Goal: Task Accomplishment & Management: Complete application form

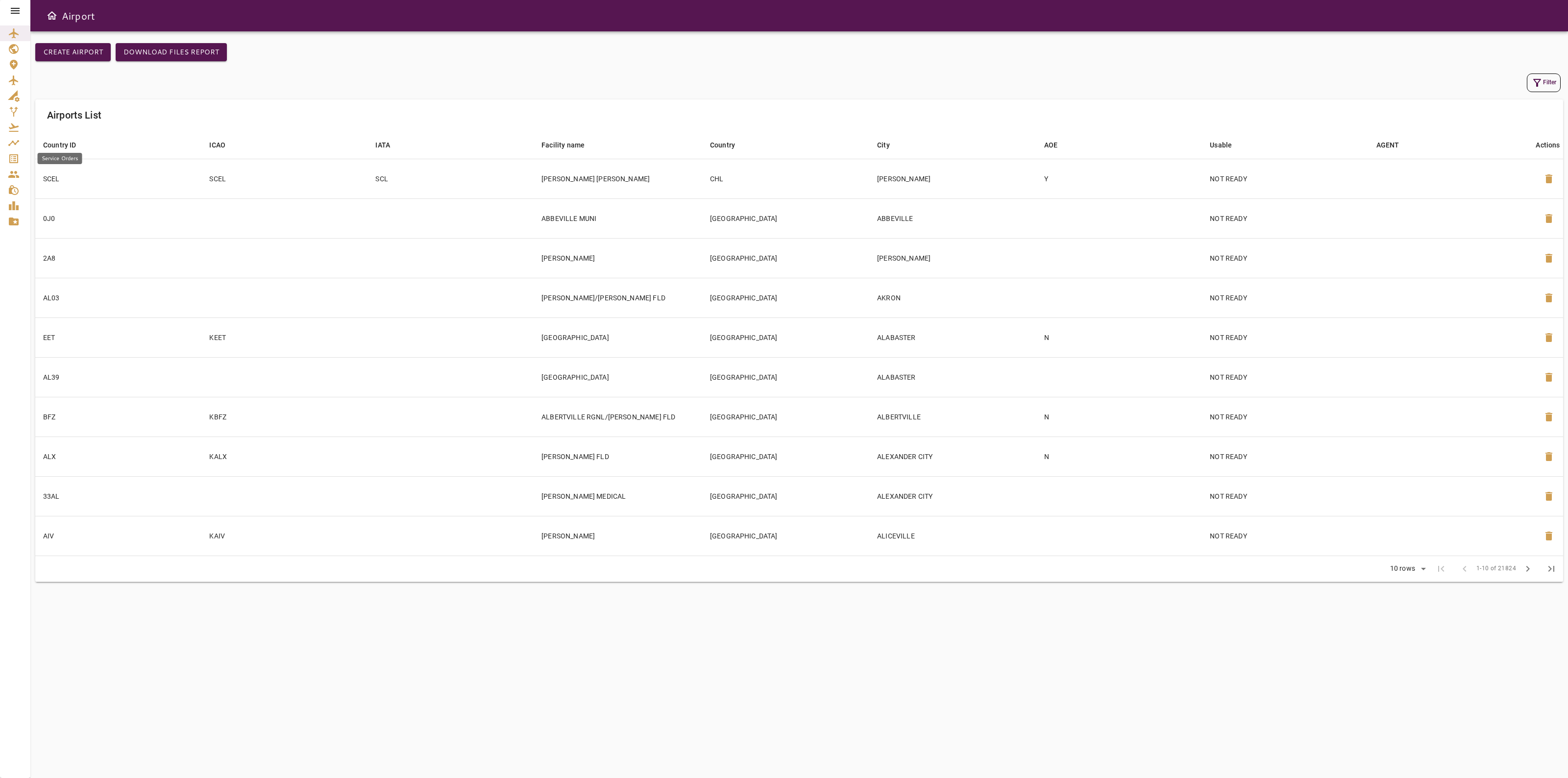
click at [17, 152] on link "Service Orders" at bounding box center [15, 159] width 30 height 16
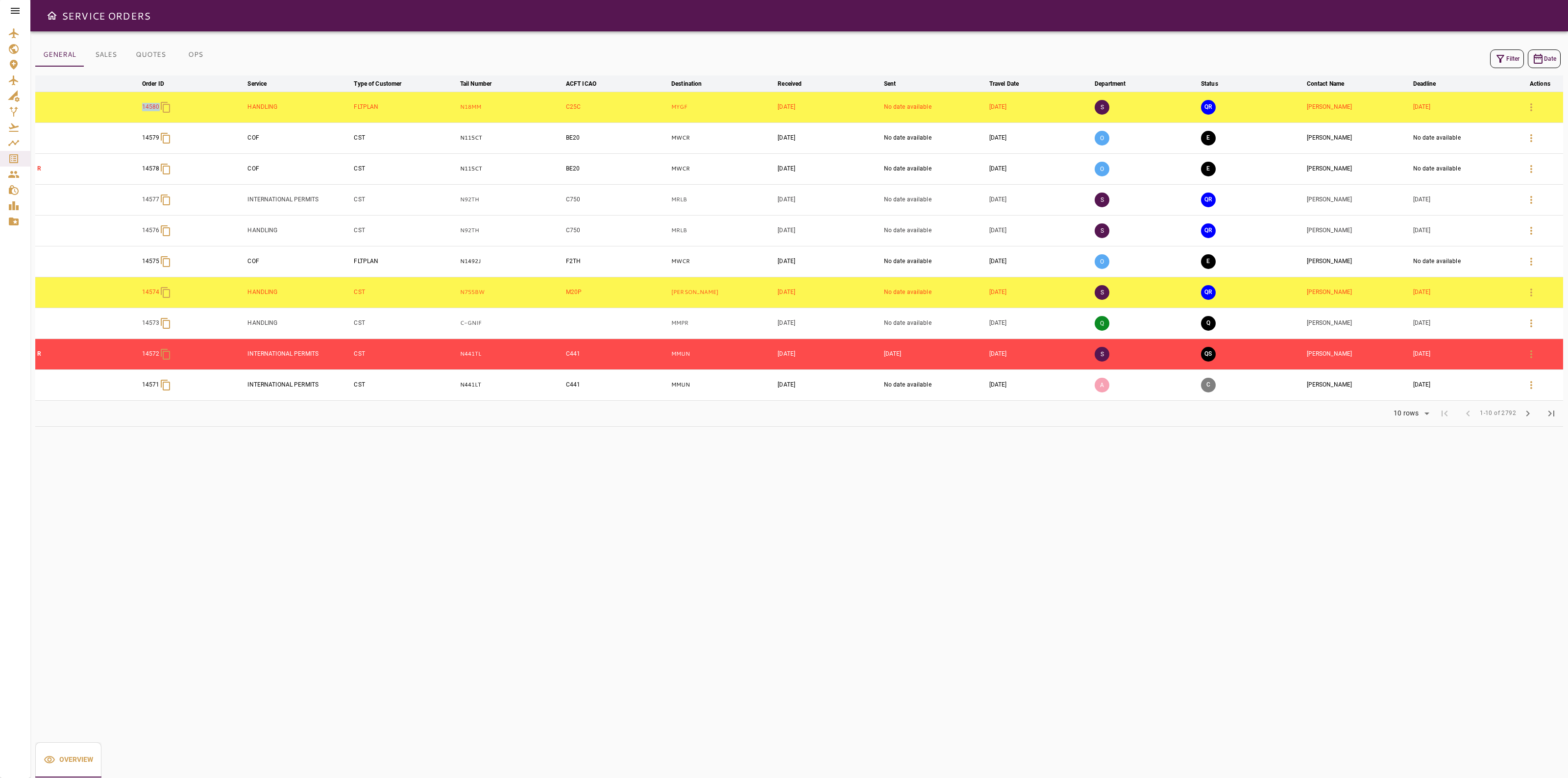
drag, startPoint x: 141, startPoint y: 115, endPoint x: 159, endPoint y: 115, distance: 18.0
click at [159, 115] on td "14580" at bounding box center [193, 107] width 106 height 31
copy p "14580"
drag, startPoint x: 138, startPoint y: 195, endPoint x: 177, endPoint y: 202, distance: 39.6
click at [177, 202] on tr "14577 INTERNATIONAL PERMITS CST N92TH C750 MRLB [DATE] No date available [DATE]…" at bounding box center [799, 200] width 1528 height 31
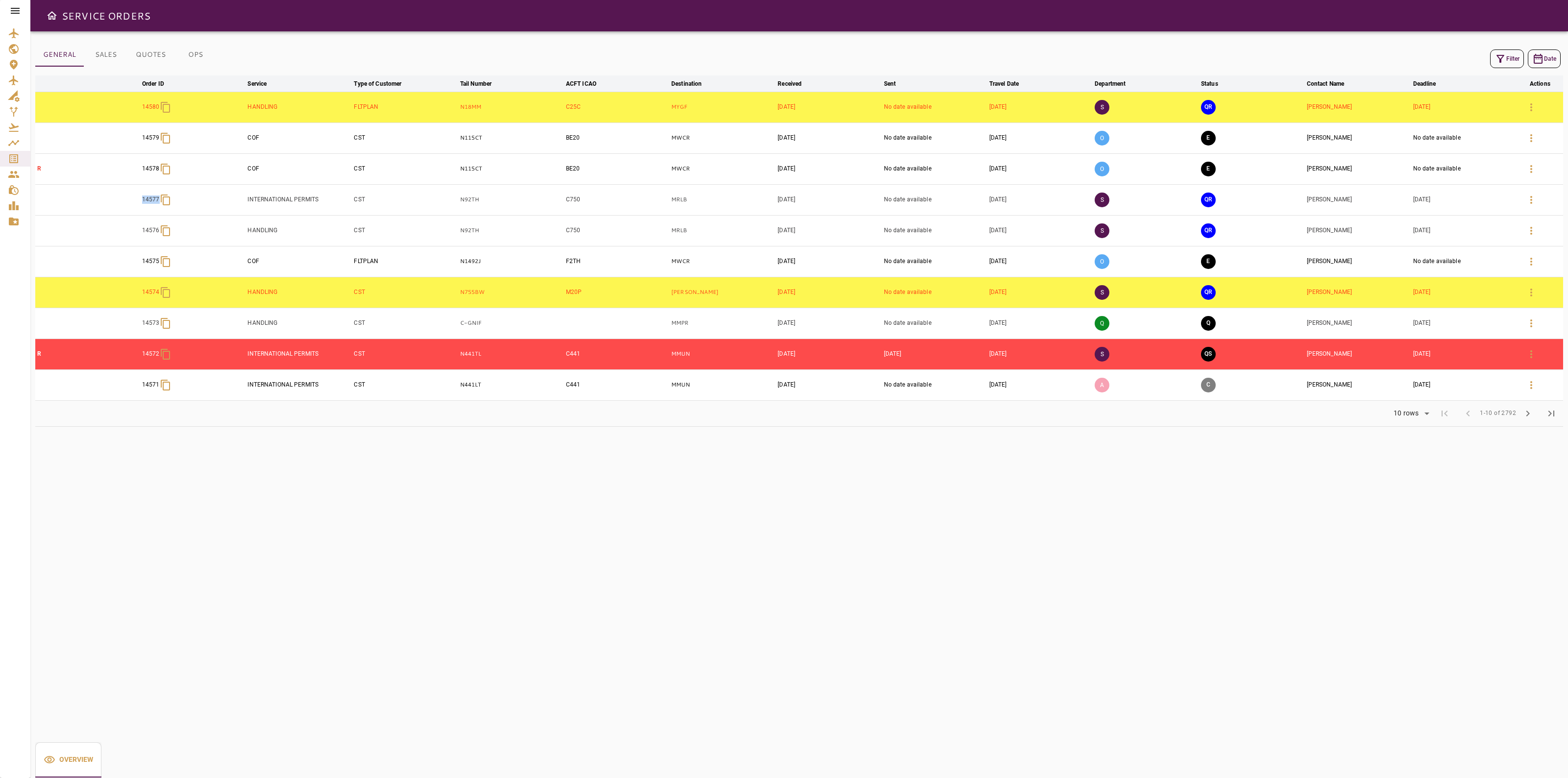
copy p "14577"
drag, startPoint x: 133, startPoint y: 230, endPoint x: 157, endPoint y: 234, distance: 24.3
click at [157, 234] on tr "14576 HANDLING CST N92TH C750 MRLB [DATE] No date available [DATE] S QR [PERSON…" at bounding box center [799, 230] width 1528 height 31
copy p "1457"
drag, startPoint x: 131, startPoint y: 292, endPoint x: 163, endPoint y: 297, distance: 32.4
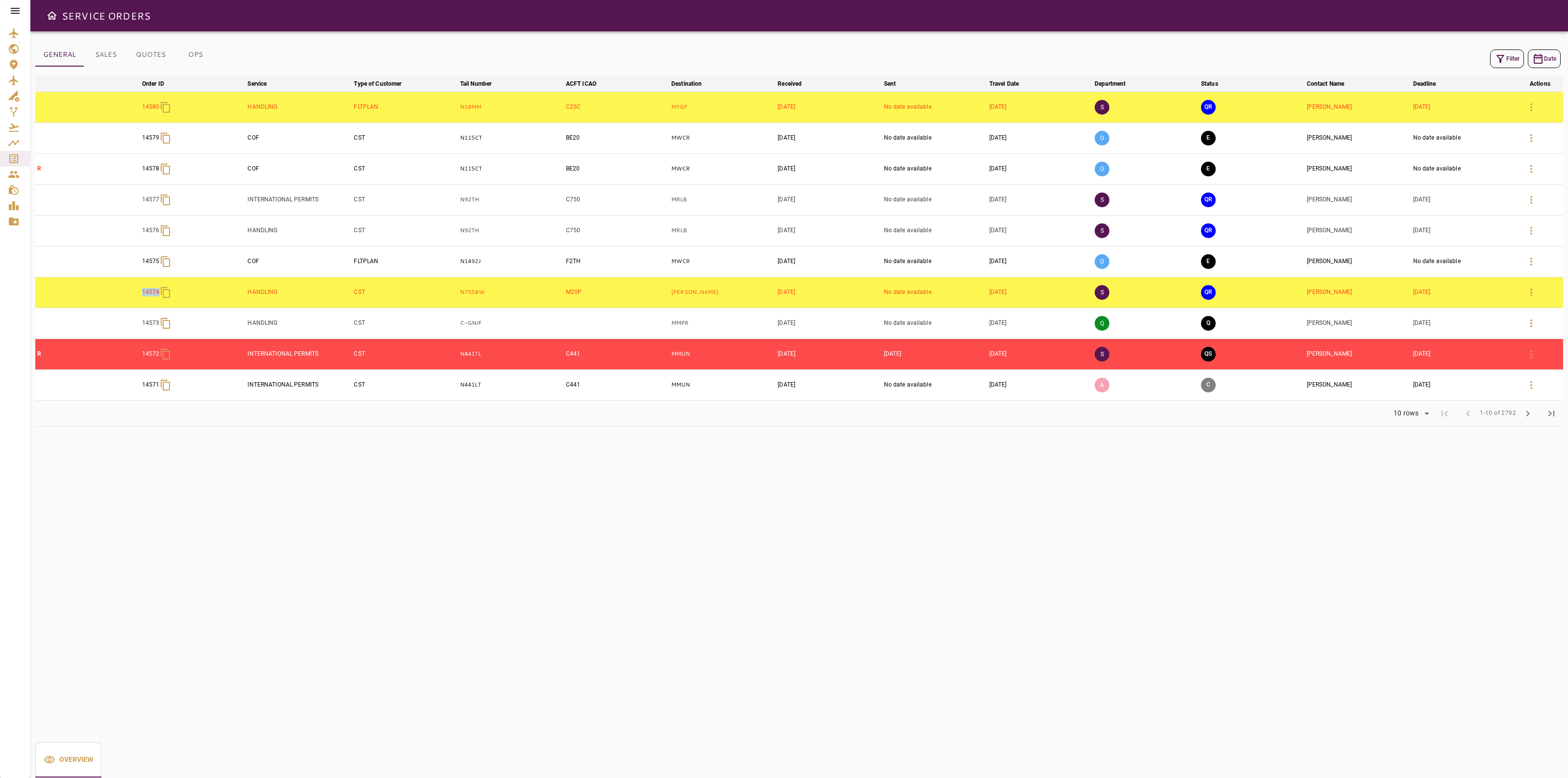
click at [163, 297] on tr "14574 HANDLING CST N755BW M20P [PERSON_NAME] [DATE] No date available [DATE] S …" at bounding box center [799, 292] width 1528 height 31
copy p "14574"
drag, startPoint x: 155, startPoint y: 237, endPoint x: 191, endPoint y: 244, distance: 36.7
click at [191, 244] on tr "14576 HANDLING CST N92TH C750 MRLB [DATE] No date available [DATE] S QR [PERSON…" at bounding box center [799, 230] width 1528 height 31
copy p "14576"
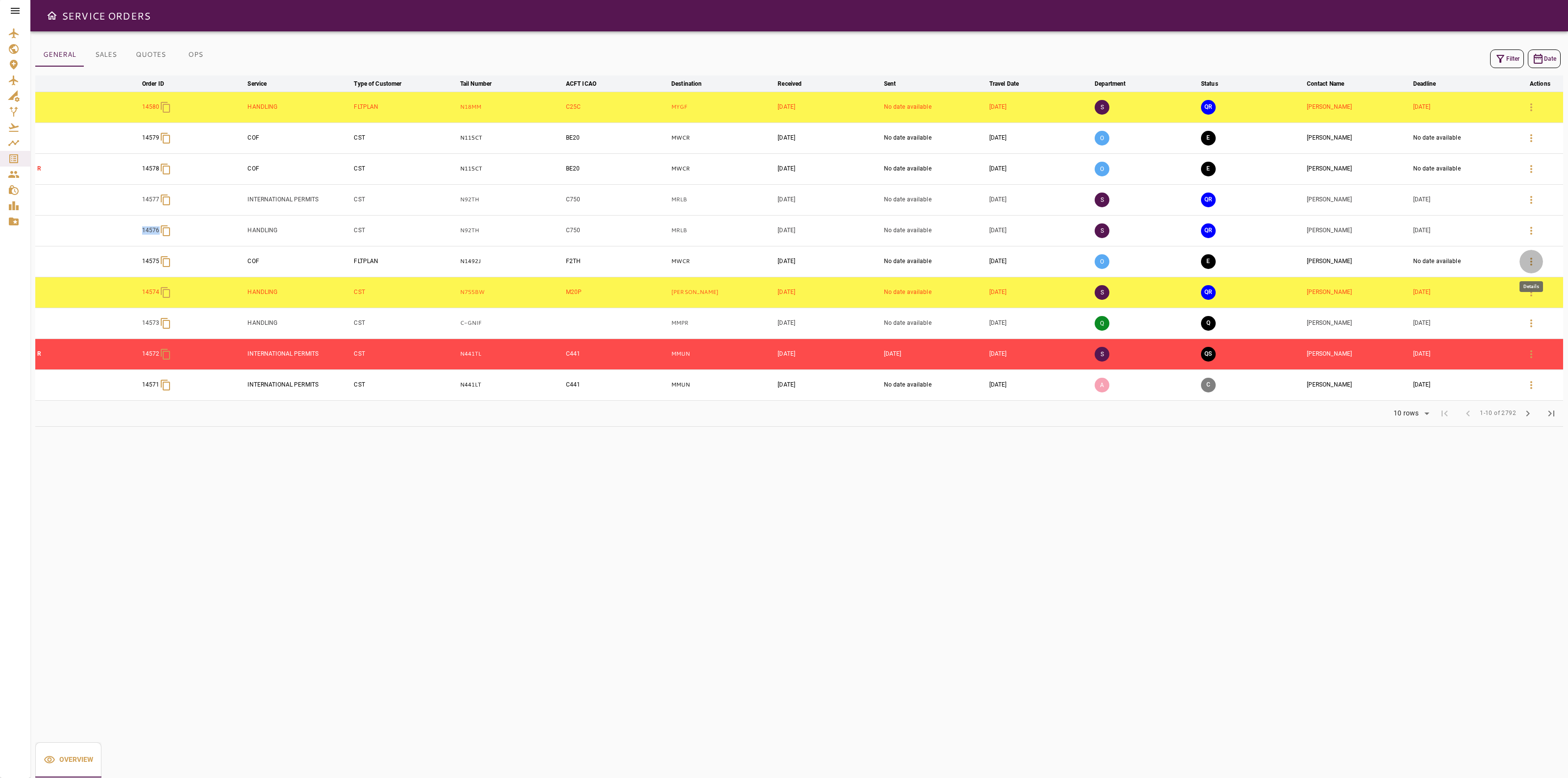
click at [1538, 263] on button "button" at bounding box center [1531, 262] width 24 height 24
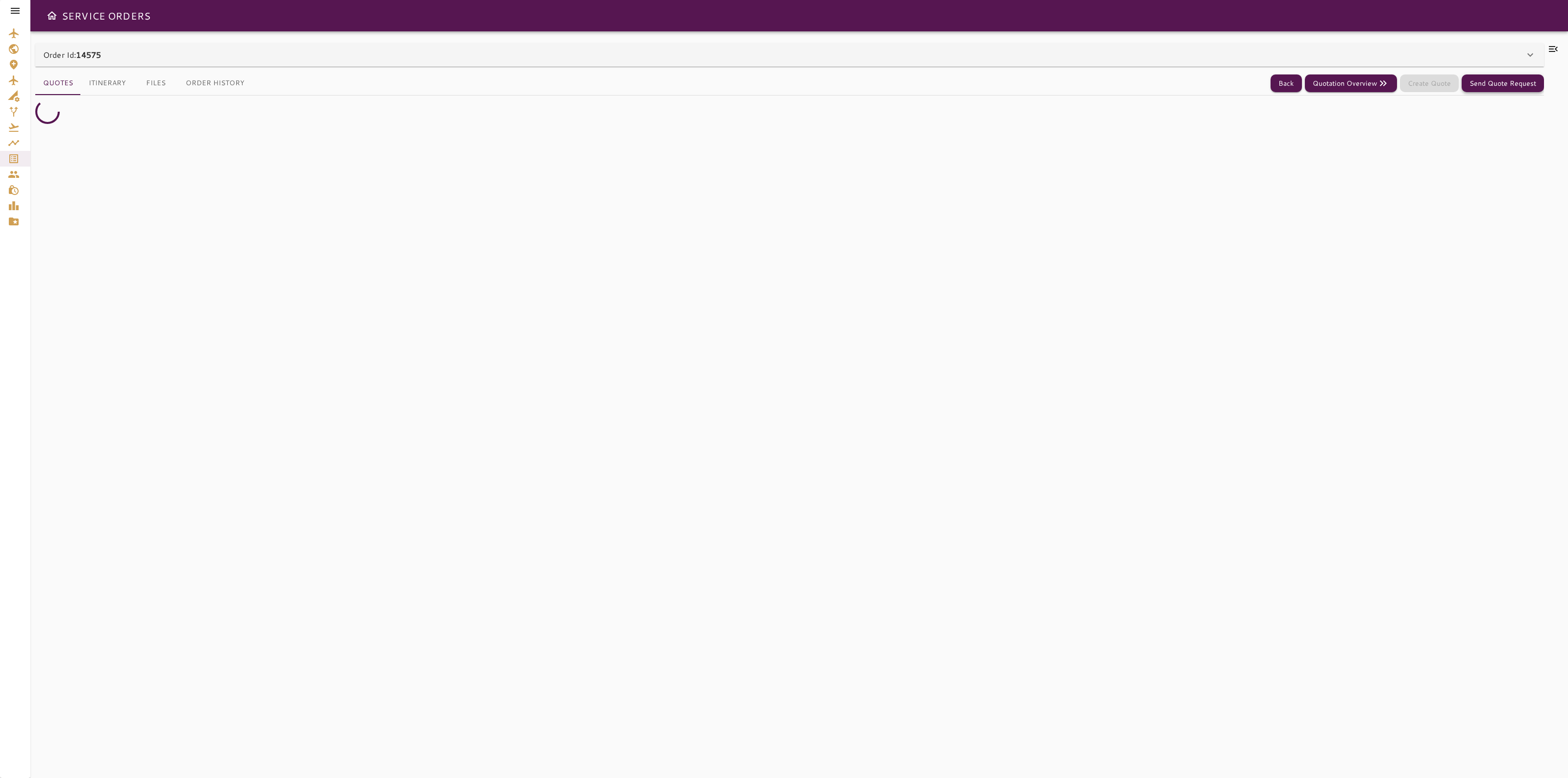
click at [1489, 49] on div "Order Id: 14575" at bounding box center [784, 54] width 1482 height 12
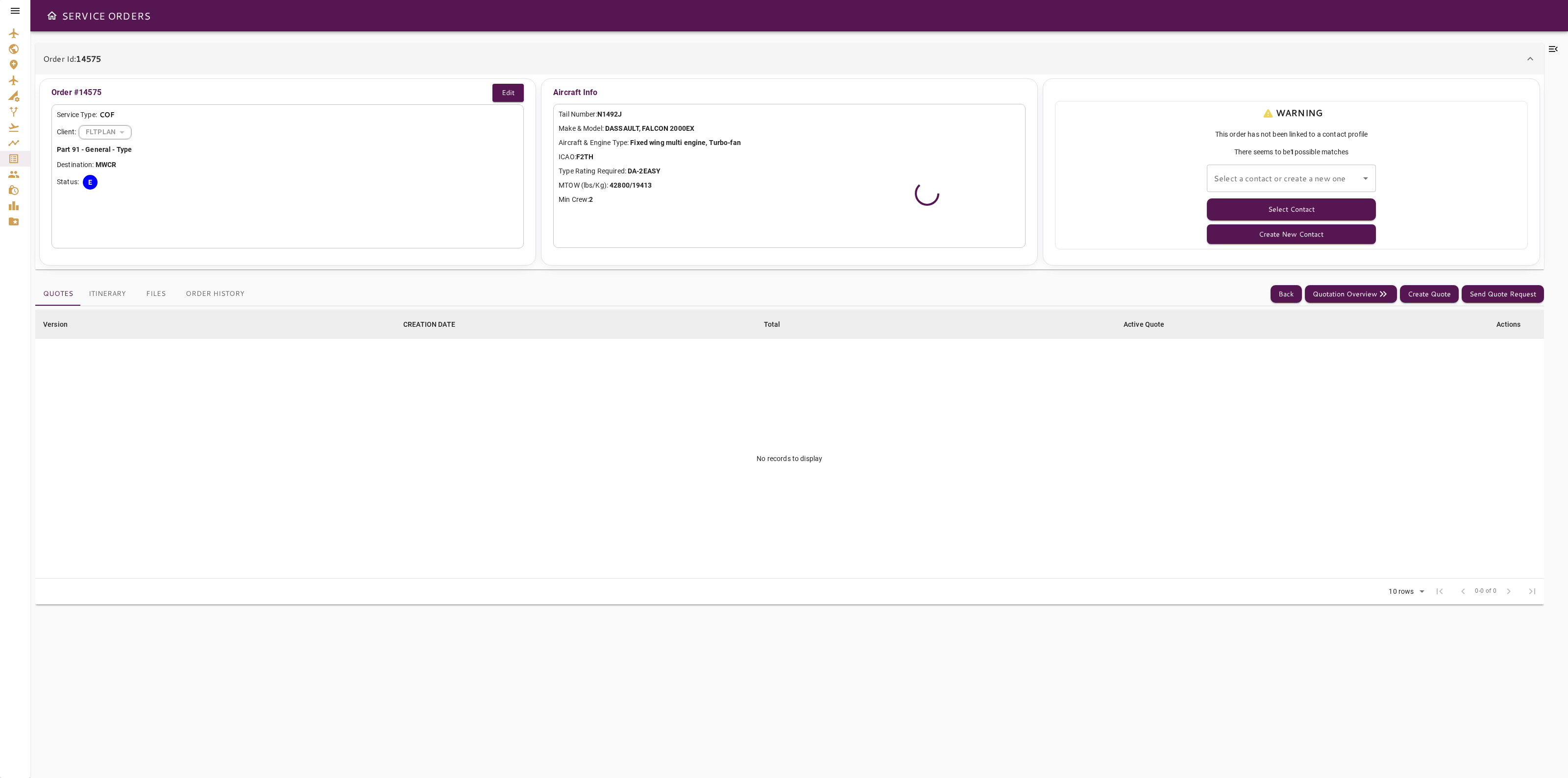
drag, startPoint x: 1328, startPoint y: 168, endPoint x: 1270, endPoint y: 202, distance: 67.2
click at [1327, 168] on div "Select a contact or create a new one" at bounding box center [1292, 178] width 169 height 27
click at [1245, 177] on input "Select a contact or create a new one" at bounding box center [1284, 178] width 145 height 19
click at [1258, 207] on li "[PERSON_NAME] -" at bounding box center [1292, 205] width 169 height 18
type input "**********"
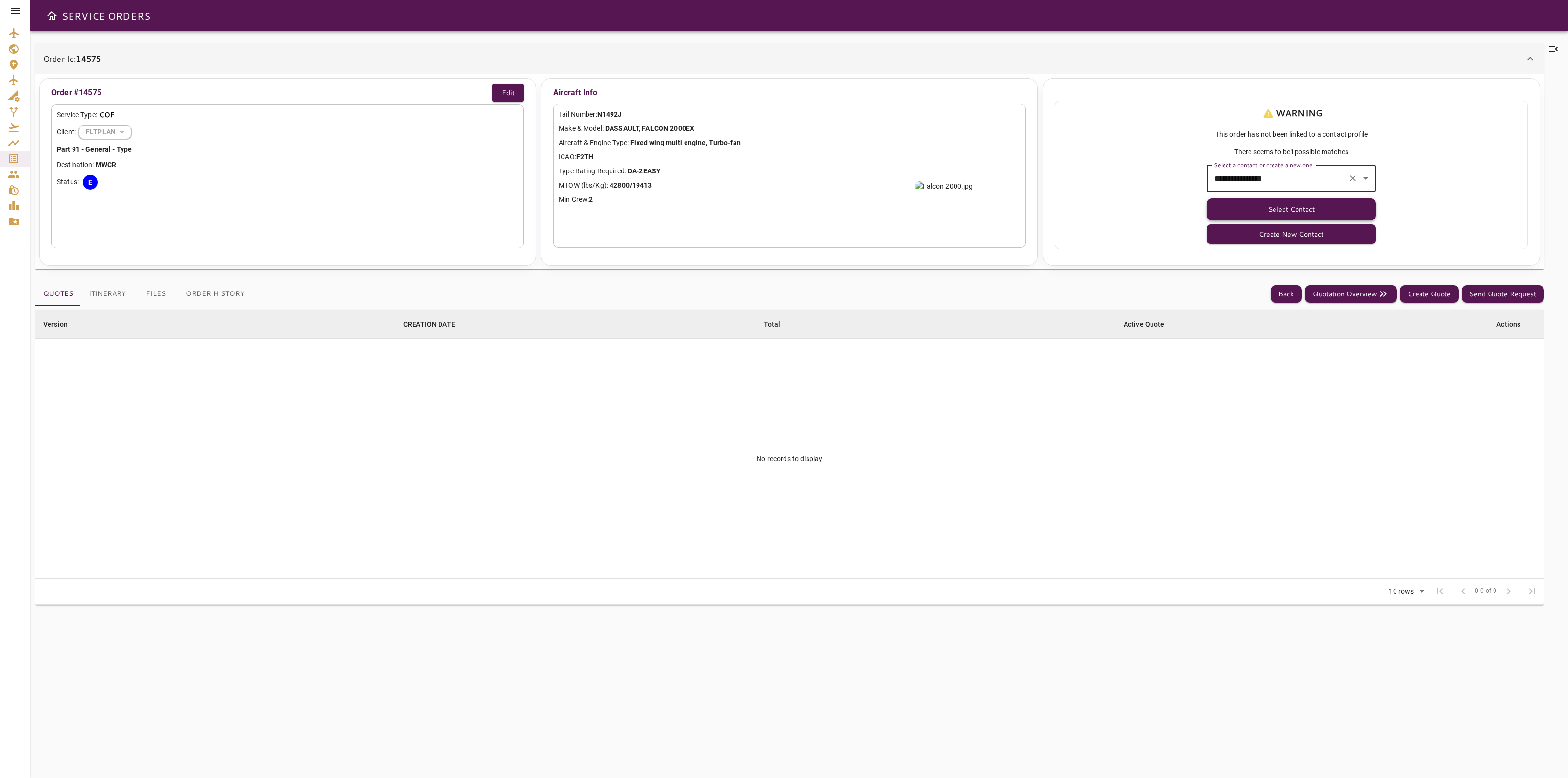
click at [1258, 206] on button "Select Contact" at bounding box center [1292, 209] width 169 height 22
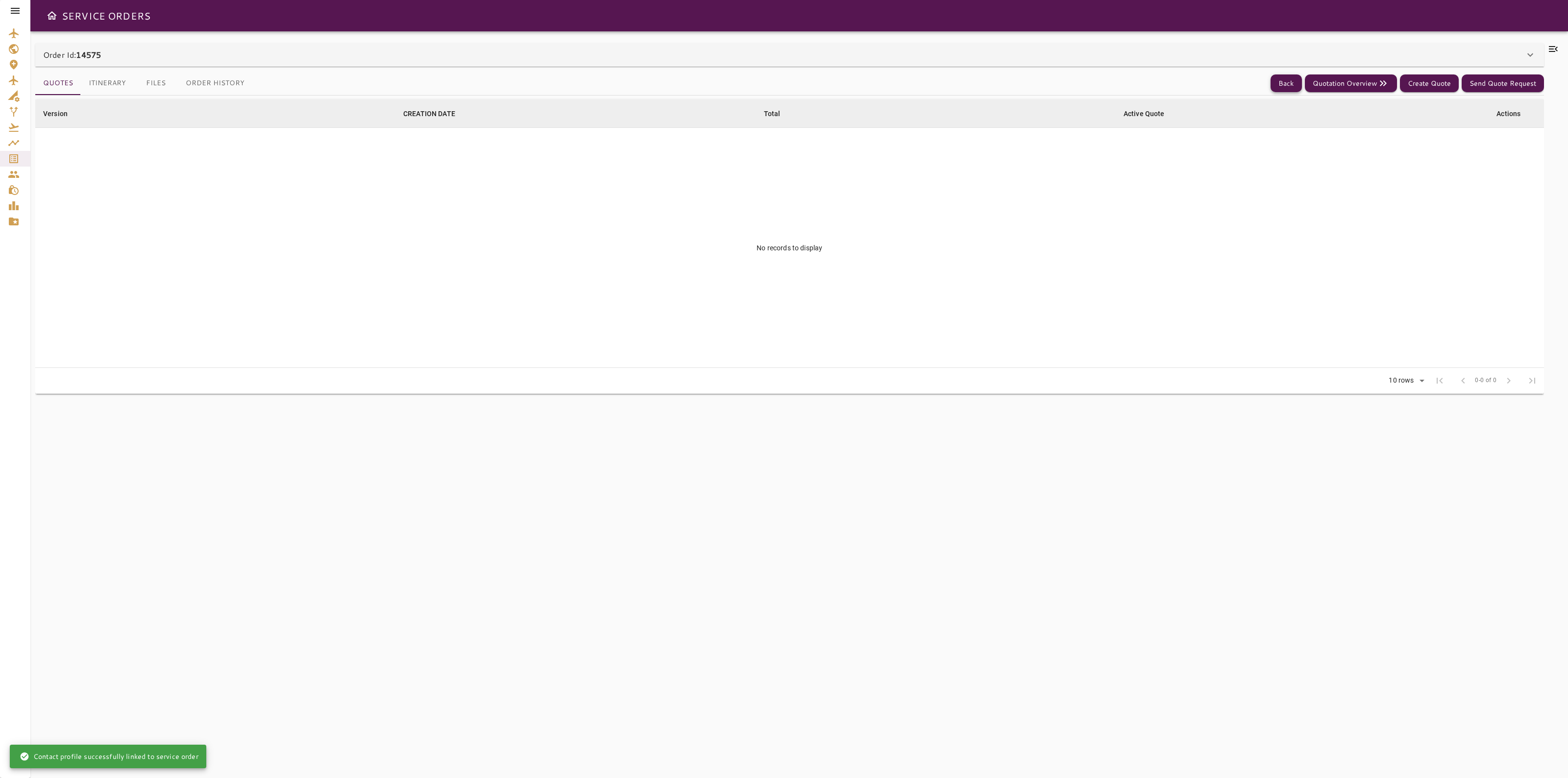
click at [1285, 82] on button "Back" at bounding box center [1286, 83] width 32 height 18
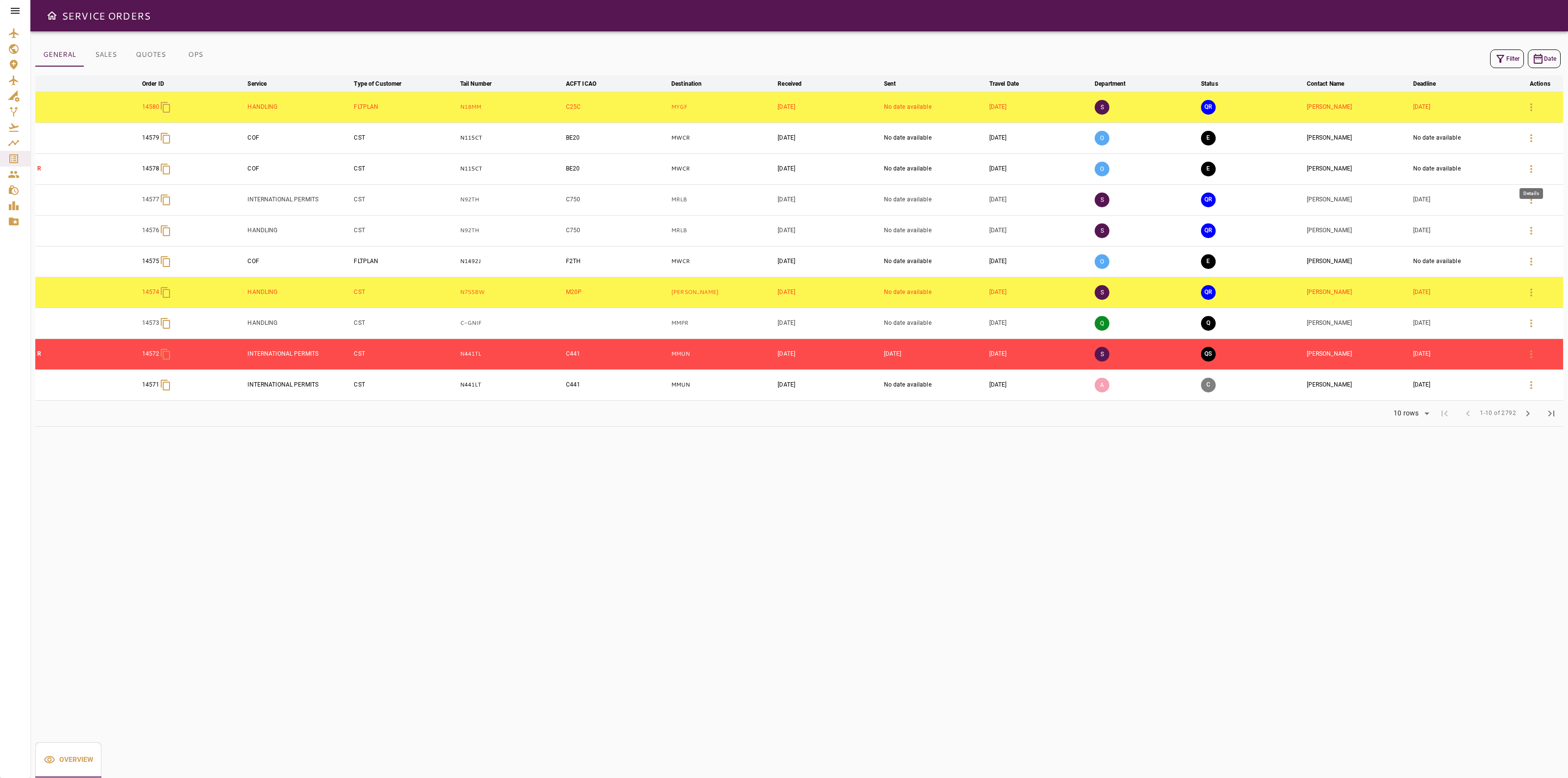
click at [1537, 167] on button "button" at bounding box center [1531, 169] width 24 height 24
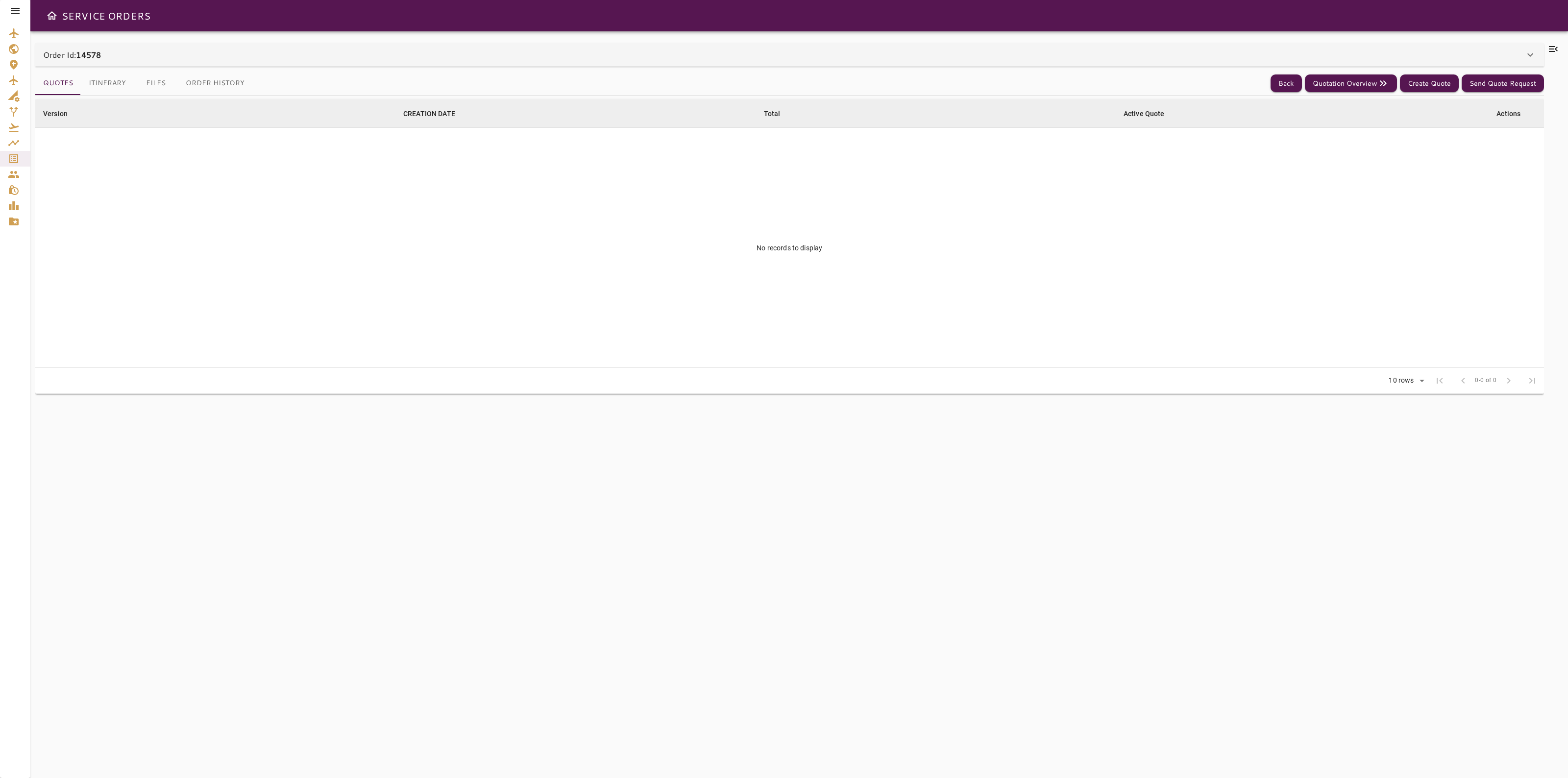
click at [1488, 57] on div "Order Id: 14578" at bounding box center [784, 54] width 1482 height 12
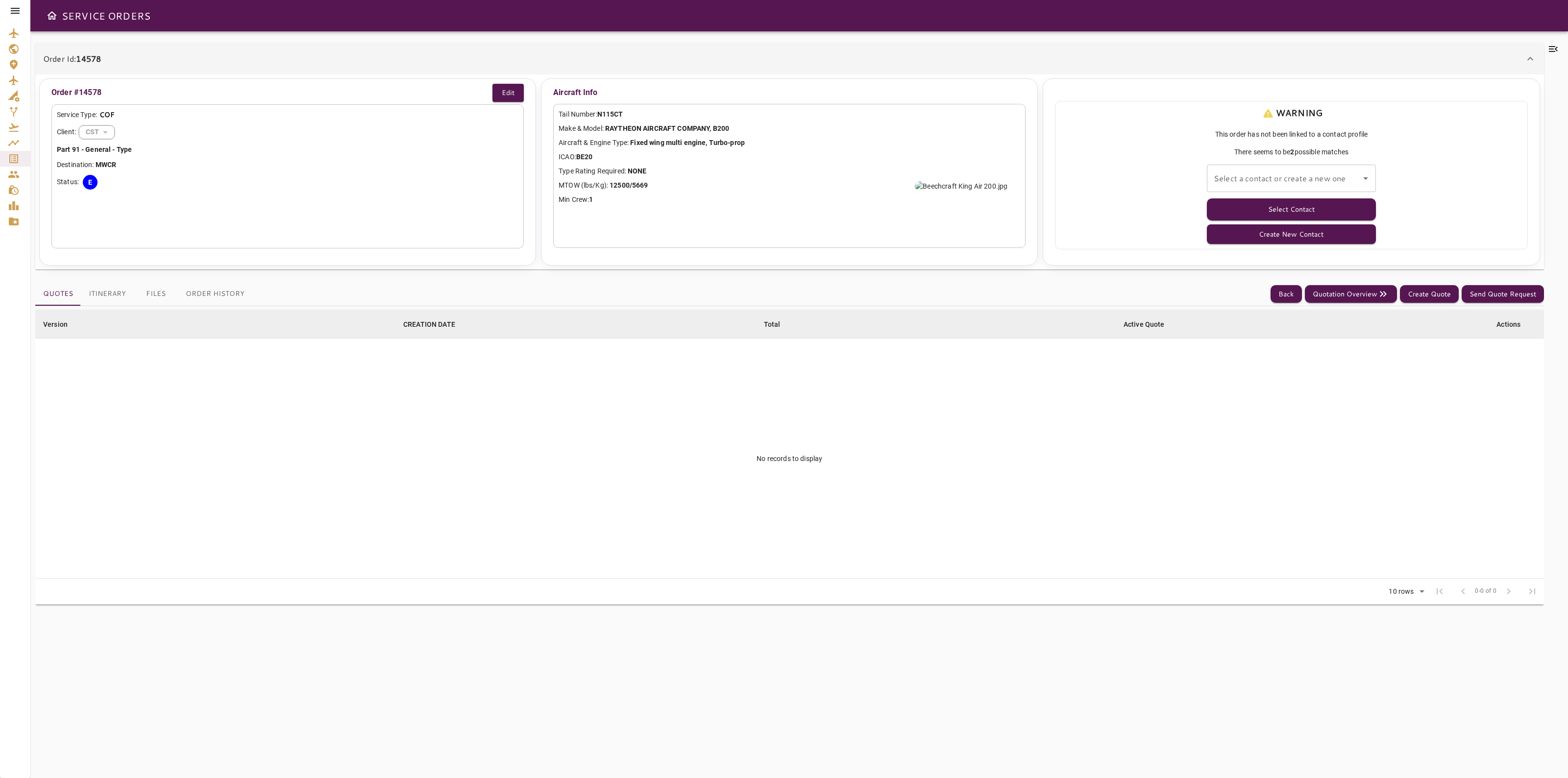
click at [1331, 173] on input "Select a contact or create a new one" at bounding box center [1284, 178] width 145 height 19
click at [1292, 186] on input "Select a contact or create a new one" at bounding box center [1284, 178] width 145 height 19
drag, startPoint x: 1561, startPoint y: 211, endPoint x: 1342, endPoint y: 203, distance: 219.1
click at [1549, 208] on div at bounding box center [1554, 405] width 19 height 723
click at [1307, 237] on button "Create New Contact" at bounding box center [1292, 234] width 169 height 19
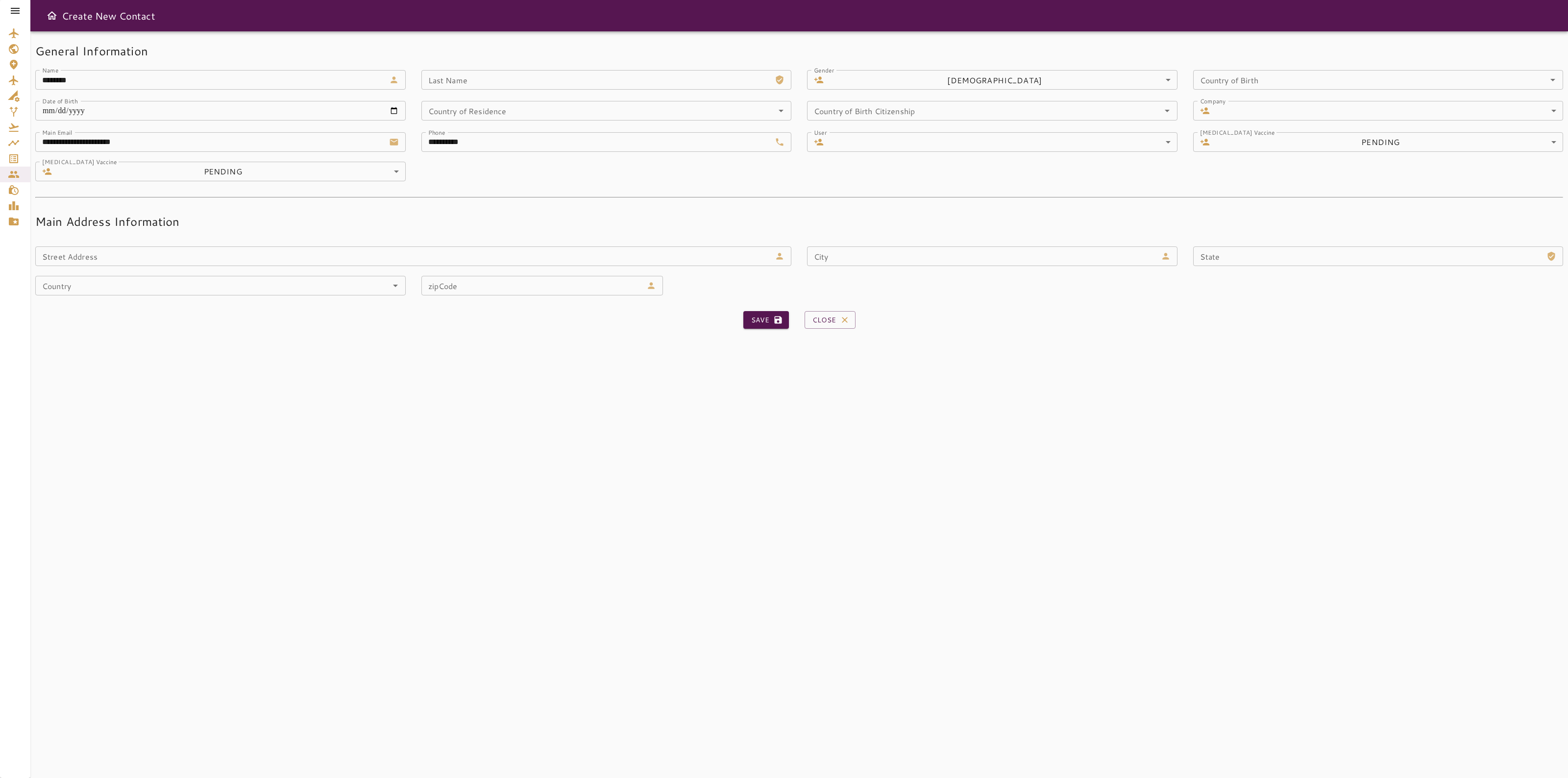
click at [430, 131] on label "Phone" at bounding box center [437, 132] width 17 height 9
click at [430, 132] on input "**********" at bounding box center [596, 142] width 350 height 19
click at [429, 135] on label "Phone" at bounding box center [437, 132] width 17 height 9
click at [428, 135] on input "**********" at bounding box center [596, 142] width 350 height 19
click at [427, 140] on input "**********" at bounding box center [596, 142] width 350 height 19
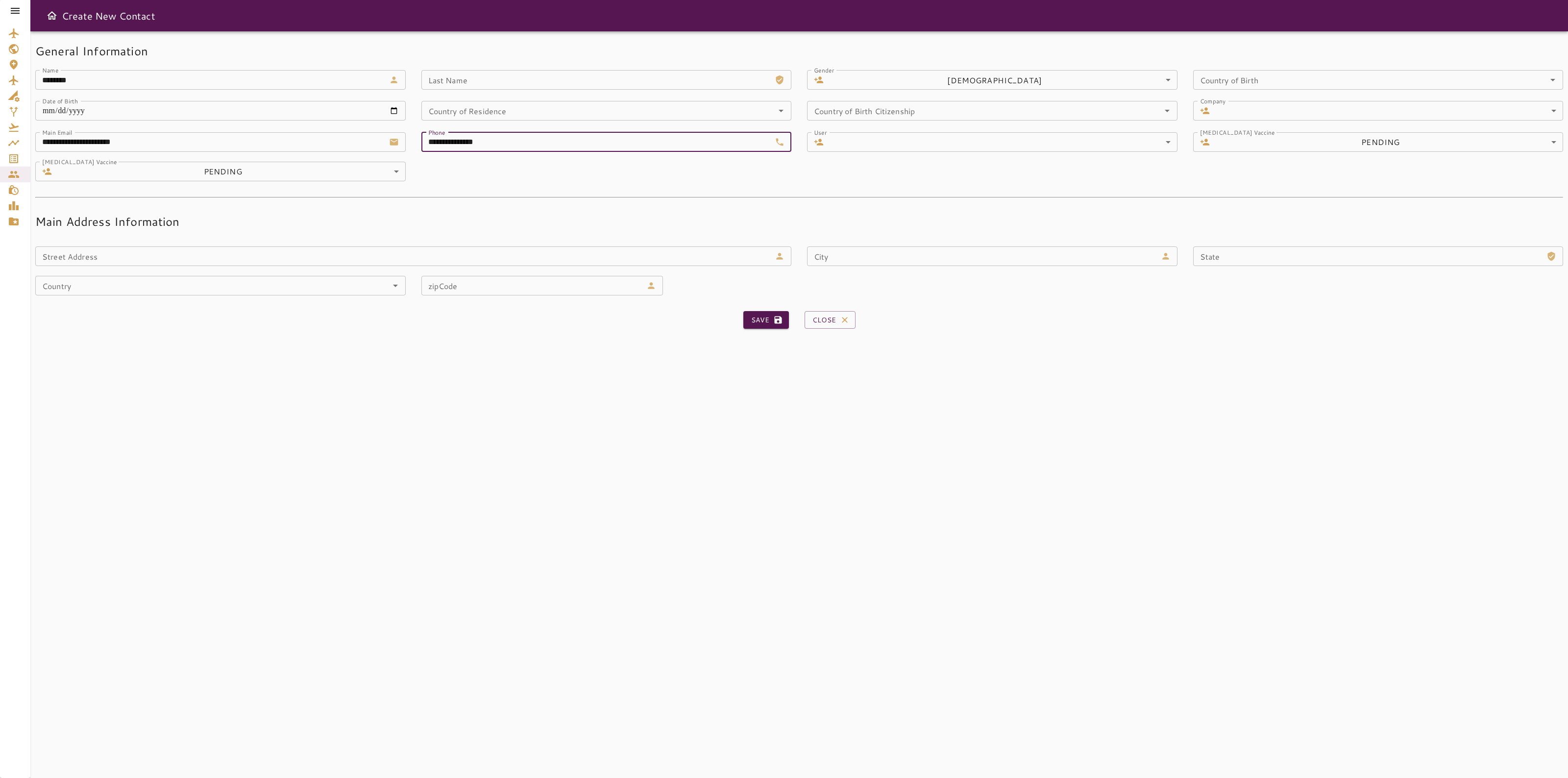
type input "**********"
click at [464, 82] on input "Last Name" at bounding box center [596, 80] width 350 height 19
paste input "********"
type input "********"
click at [775, 320] on icon "submit" at bounding box center [778, 320] width 7 height 7
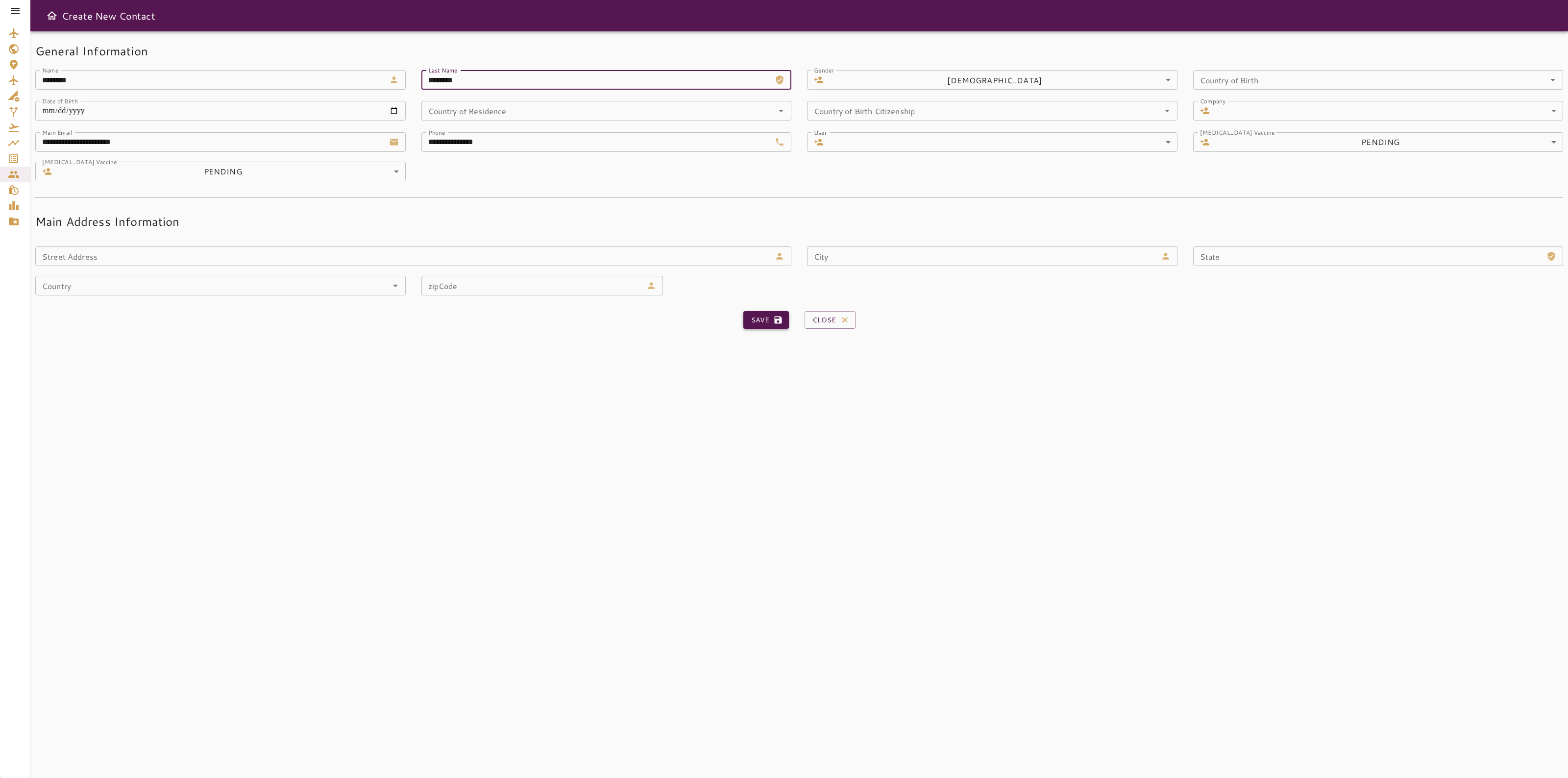
type input "**********"
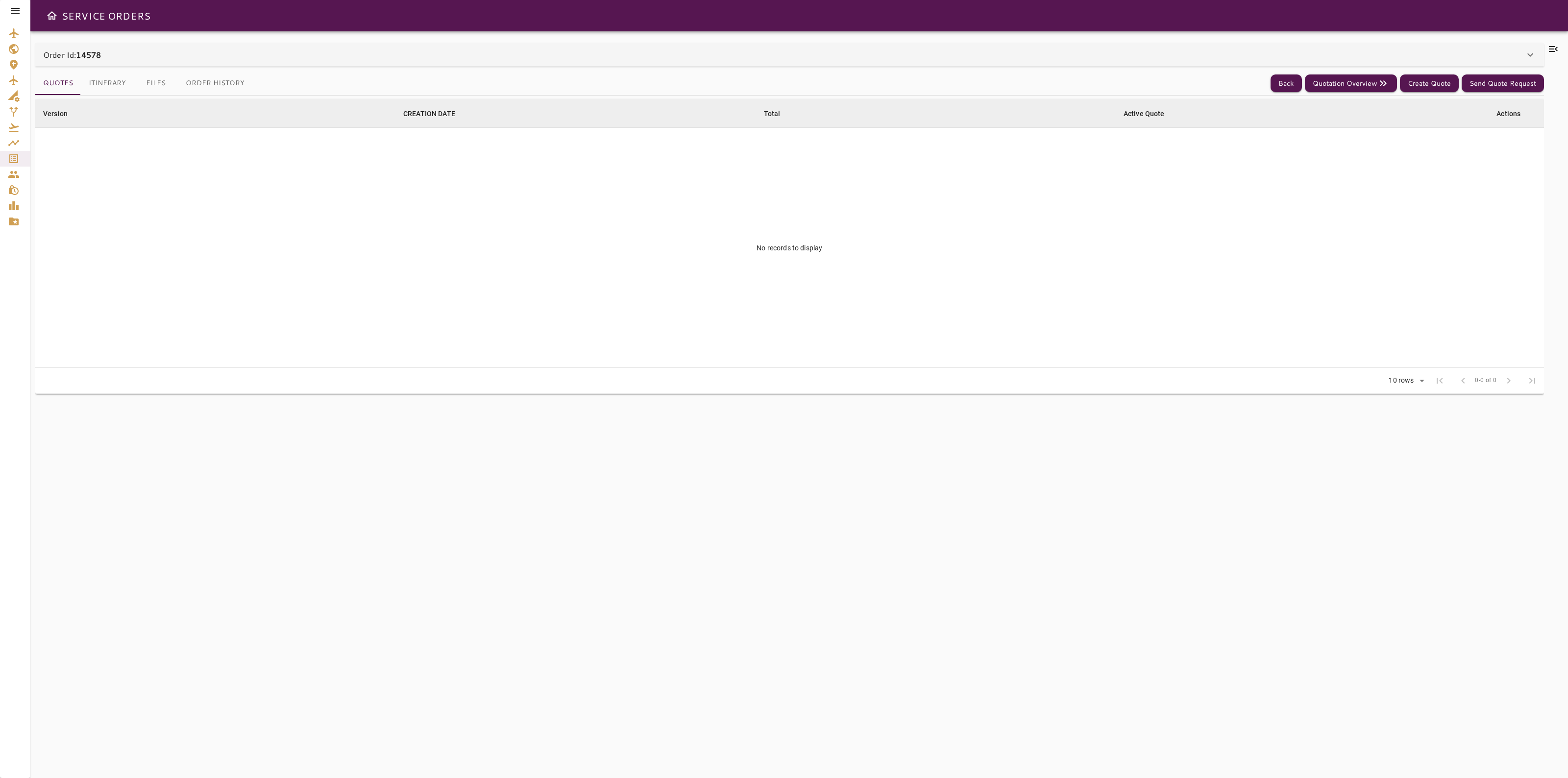
click at [1122, 50] on div "Order Id: 14578" at bounding box center [784, 54] width 1482 height 12
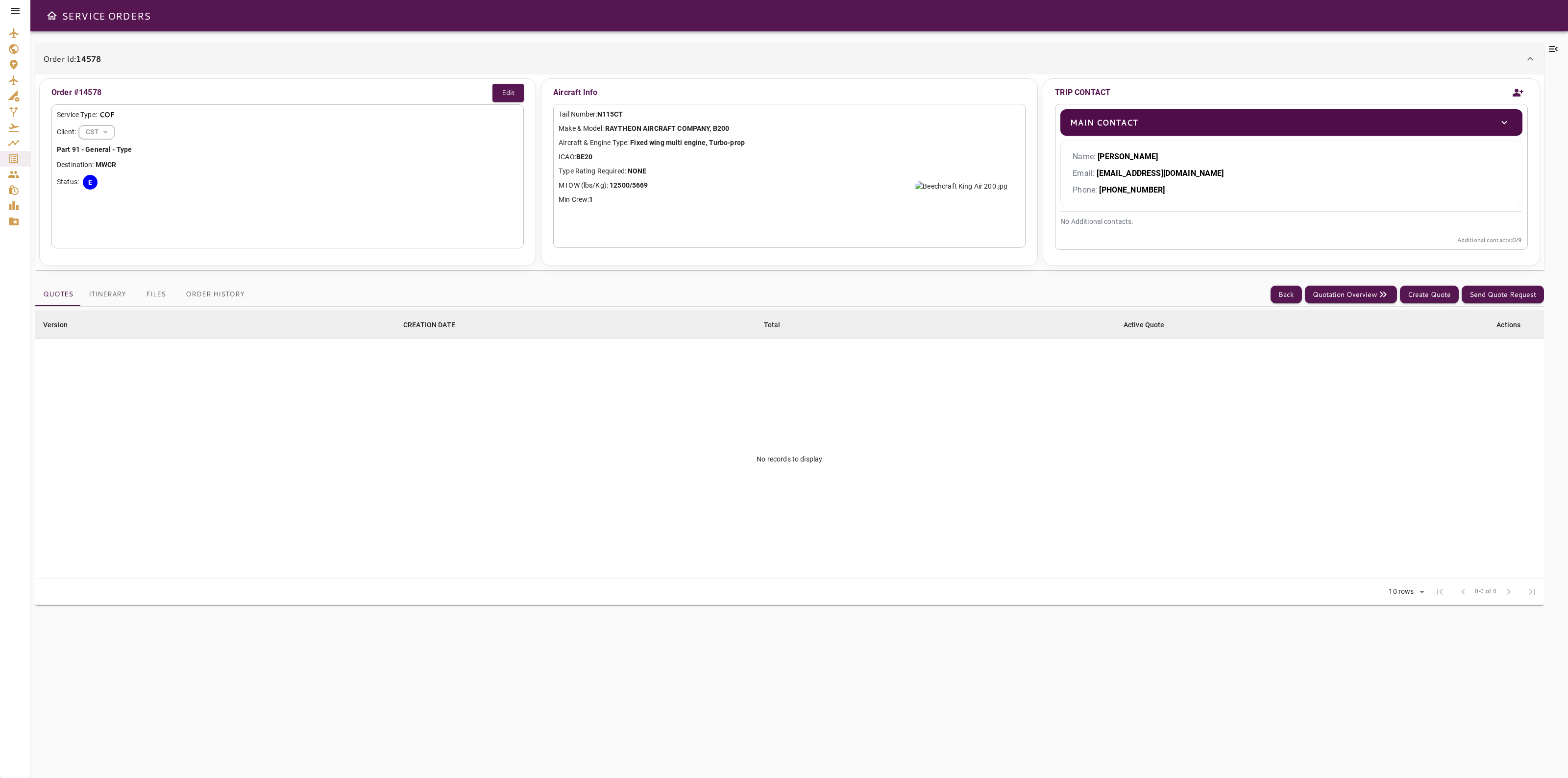
click at [1294, 283] on div "Quotes Itinerary Files Order History Back Quotation Overview Create Quote Send …" at bounding box center [789, 294] width 1509 height 24
click at [1286, 294] on button "Back" at bounding box center [1286, 295] width 32 height 18
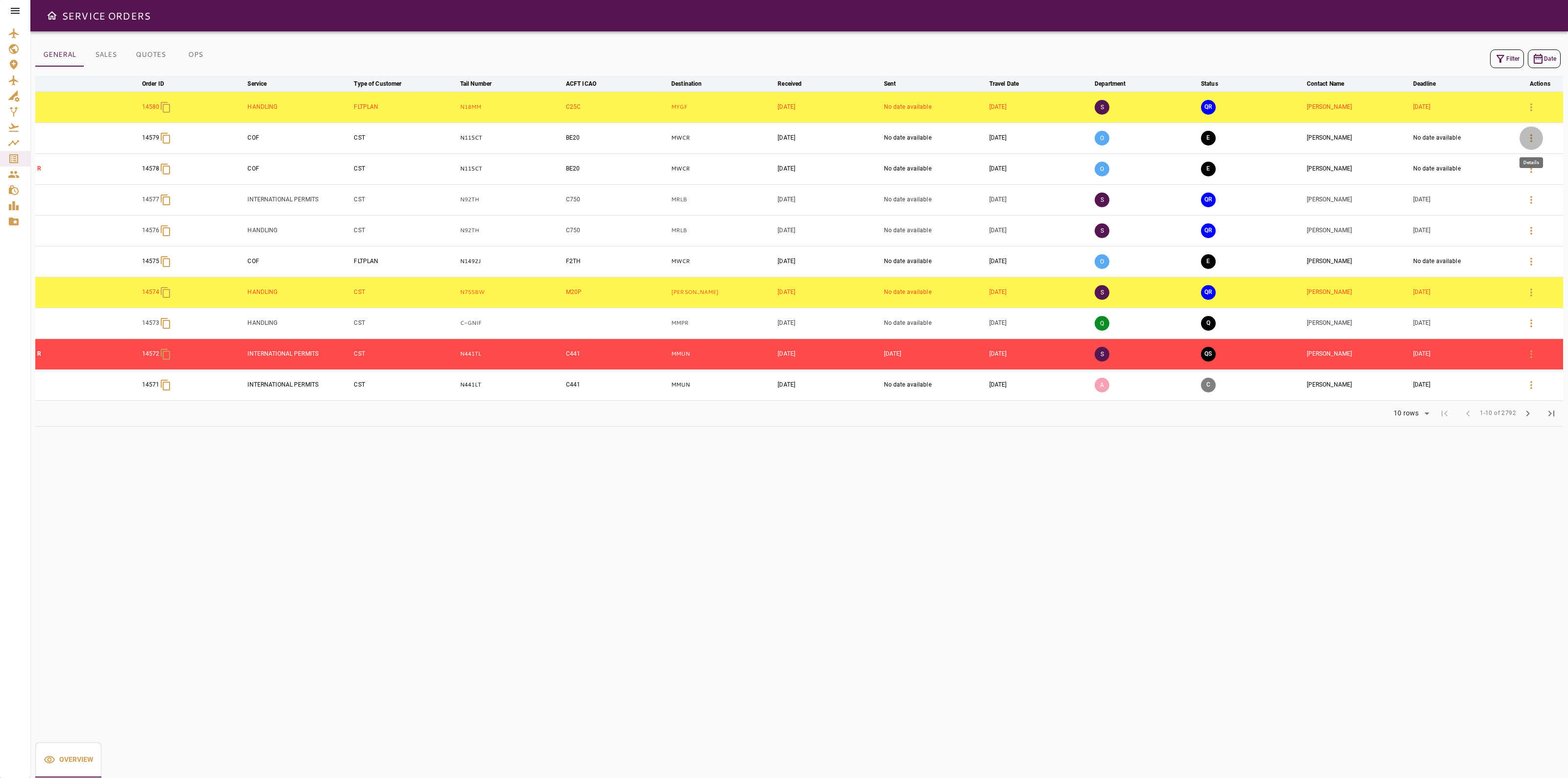
drag, startPoint x: 1524, startPoint y: 137, endPoint x: 1567, endPoint y: 209, distance: 83.9
click at [1524, 136] on button "button" at bounding box center [1531, 138] width 24 height 24
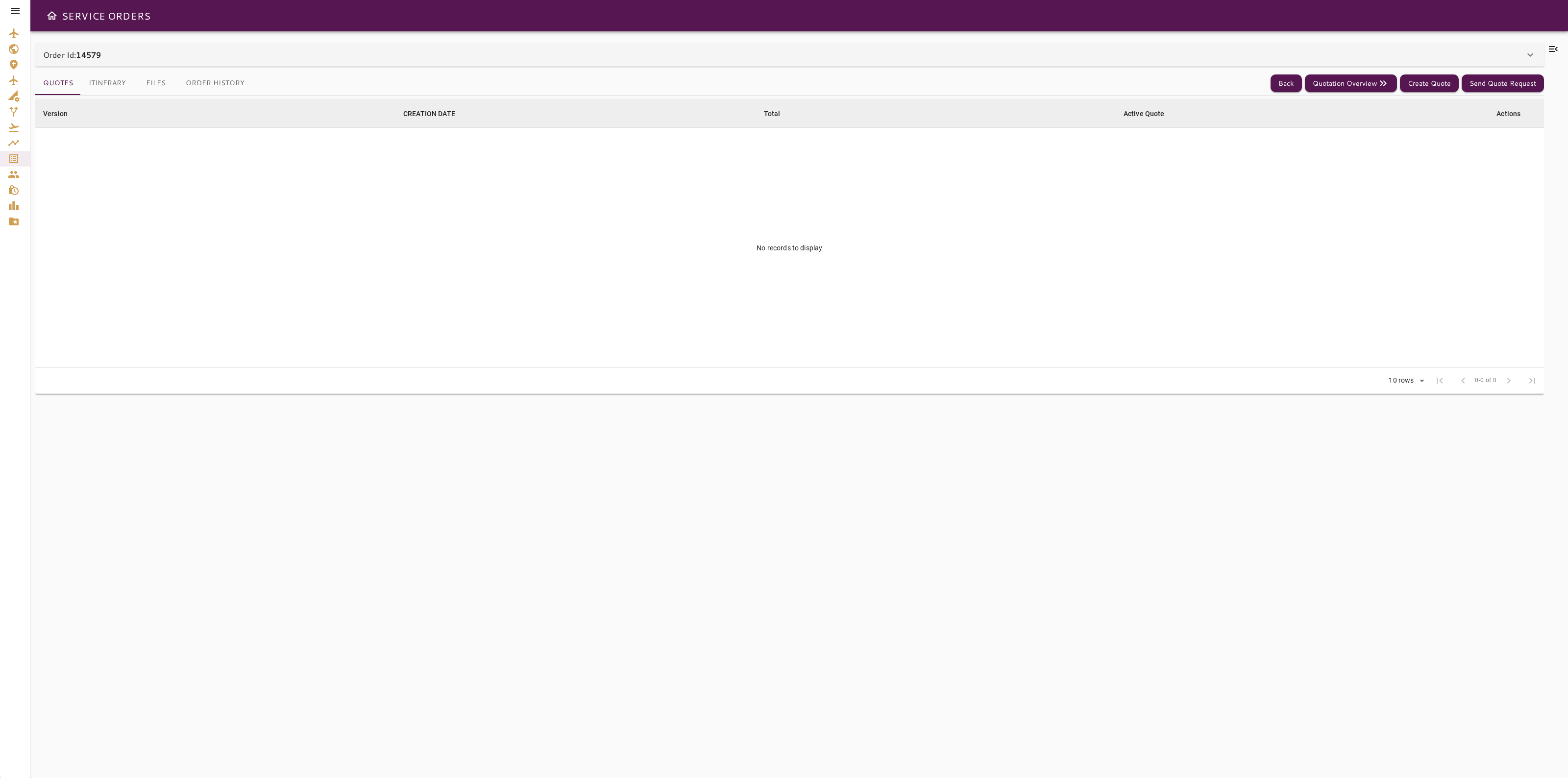
click at [1191, 64] on div "Order Id: 14579" at bounding box center [789, 55] width 1509 height 24
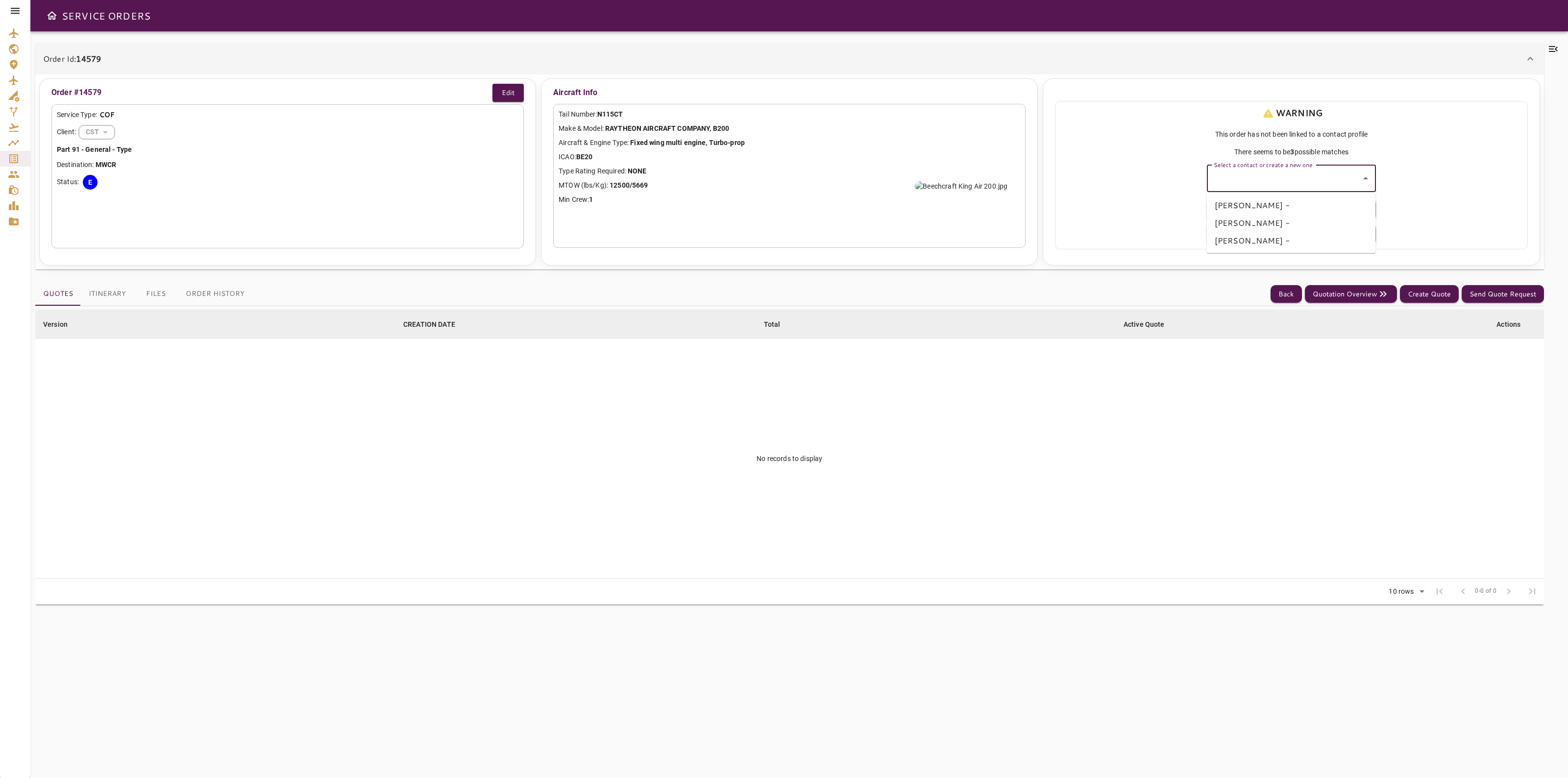
click at [1287, 182] on input "Select a contact or create a new one" at bounding box center [1284, 178] width 145 height 19
click at [1248, 242] on li "[PERSON_NAME] -" at bounding box center [1292, 240] width 169 height 18
type input "**********"
click at [1275, 206] on button "Select Contact" at bounding box center [1292, 209] width 169 height 22
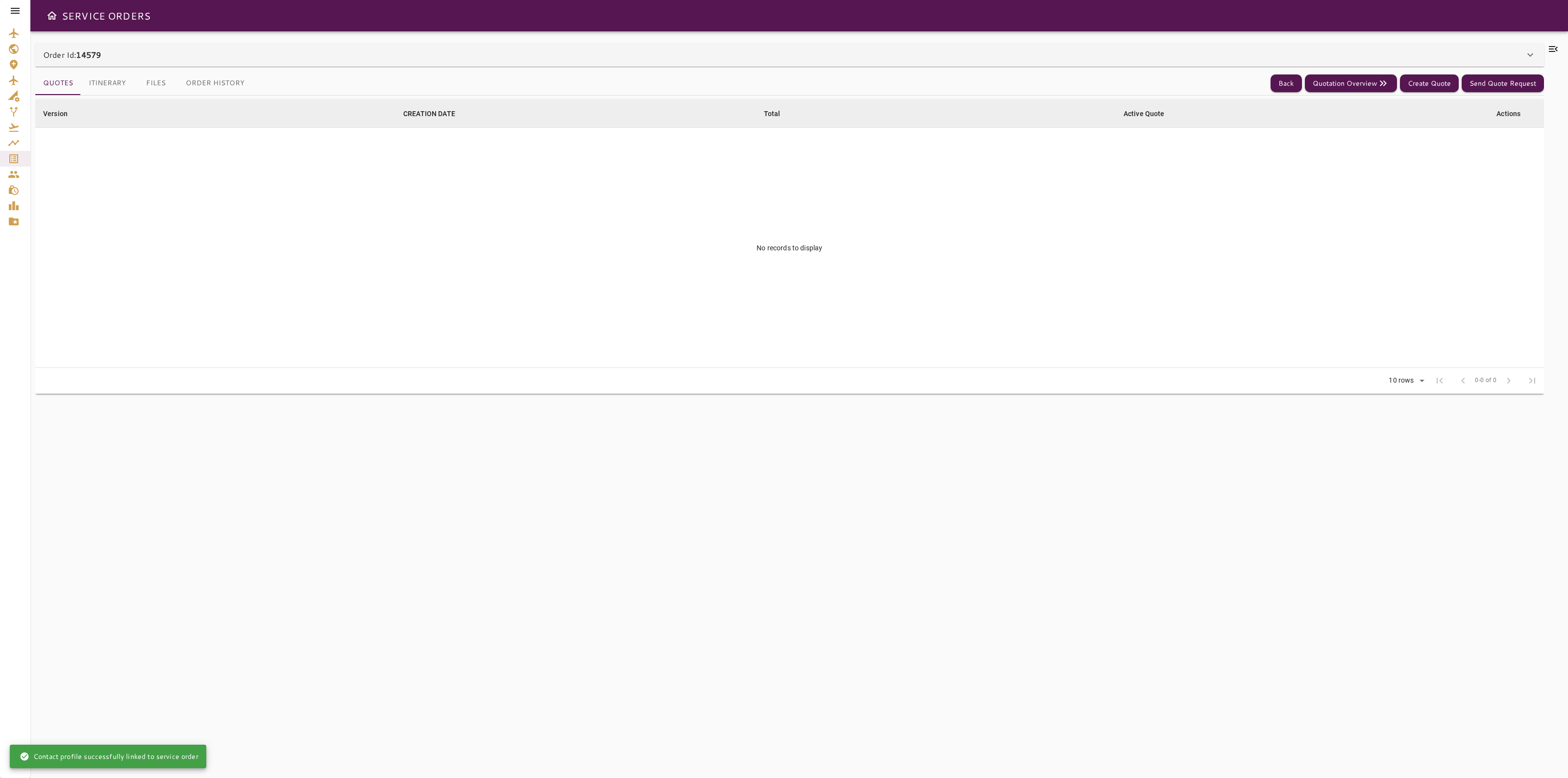
click at [15, 159] on icon "Service Orders" at bounding box center [13, 158] width 12 height 12
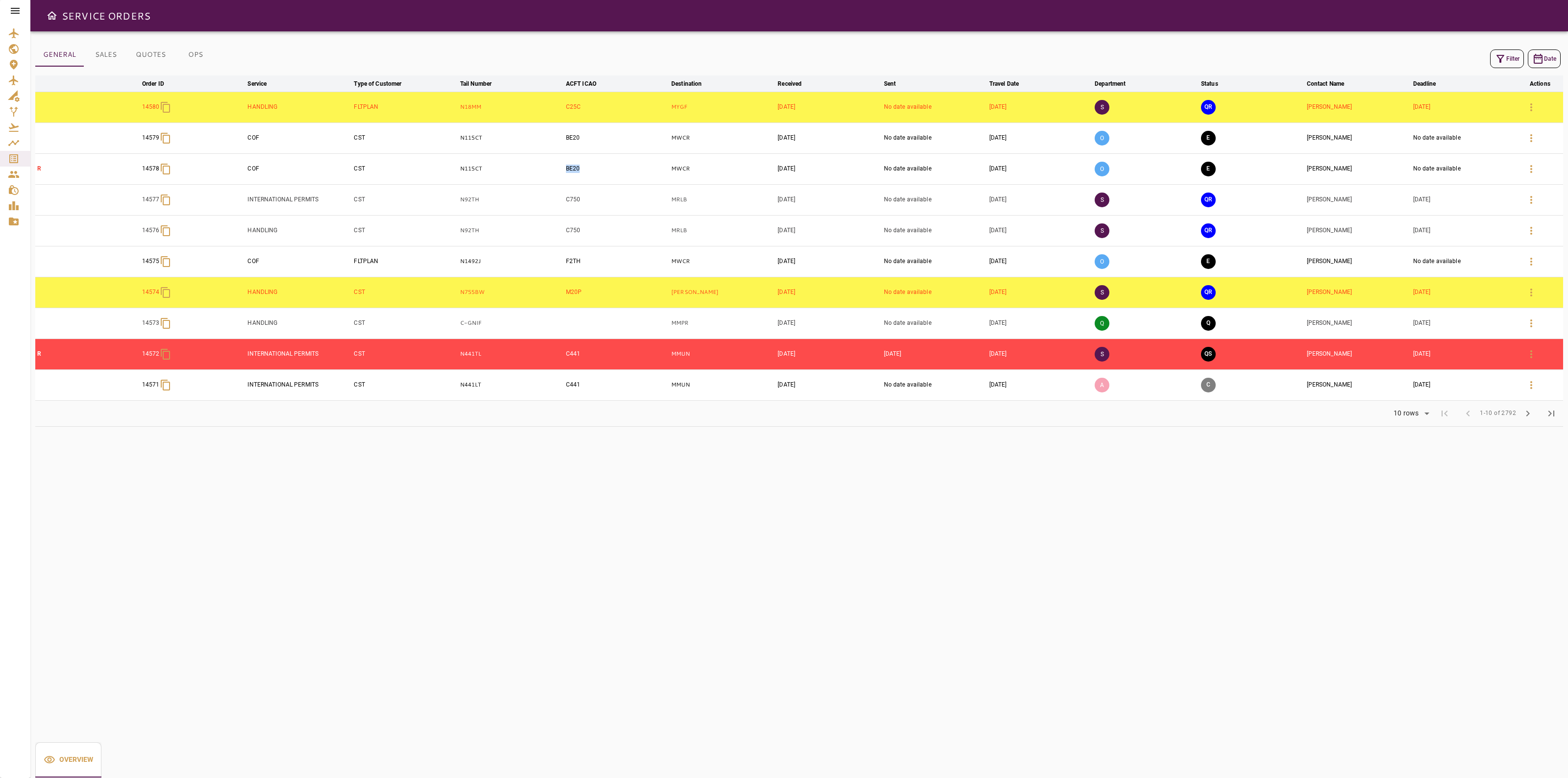
drag, startPoint x: 584, startPoint y: 175, endPoint x: 537, endPoint y: 175, distance: 47.0
click at [537, 175] on tr "R 14578 COF CST N115CT BE20 MWCR [DATE] No date available [DATE] O E [PERSON_NA…" at bounding box center [799, 169] width 1528 height 31
copy tr "BE20"
